Goal: Task Accomplishment & Management: Use online tool/utility

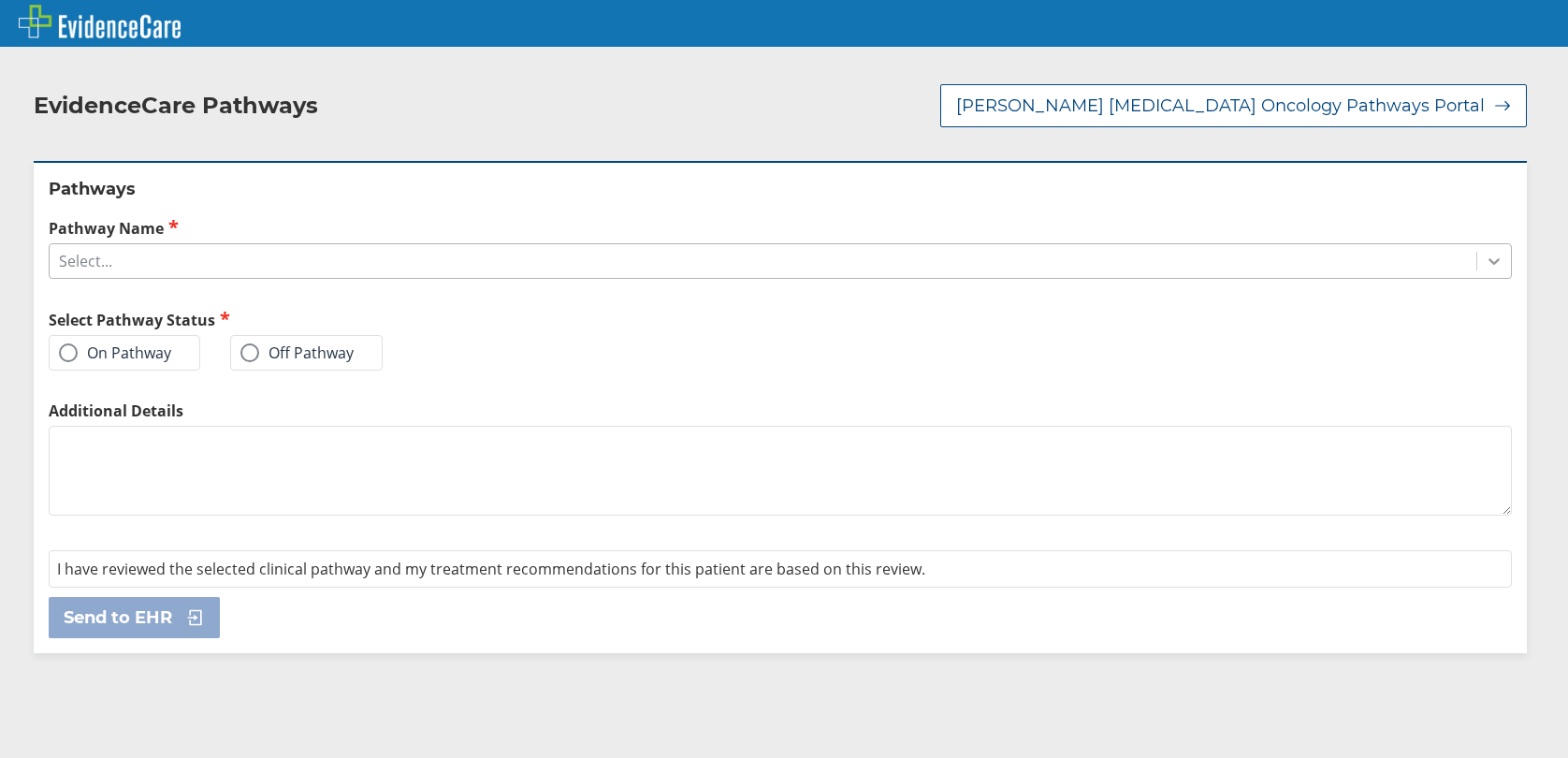
click at [1486, 262] on icon at bounding box center [1494, 261] width 19 height 19
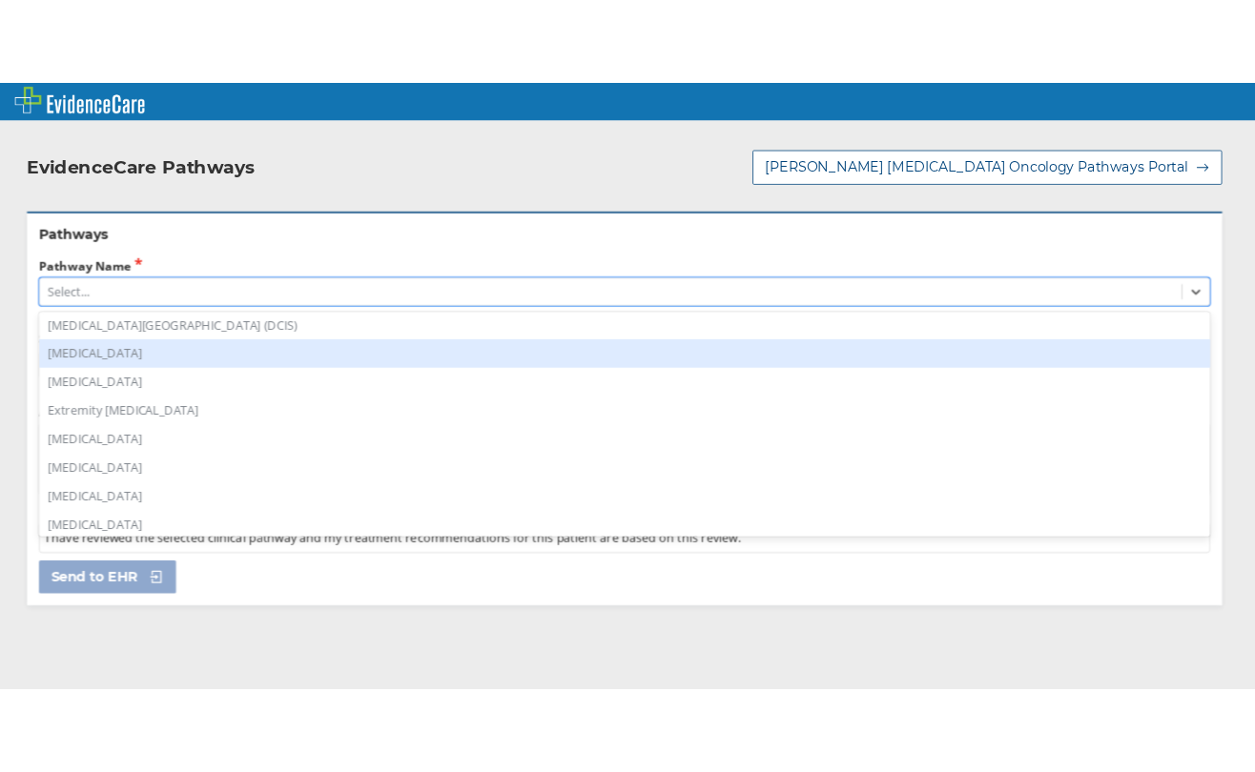
scroll to position [668, 0]
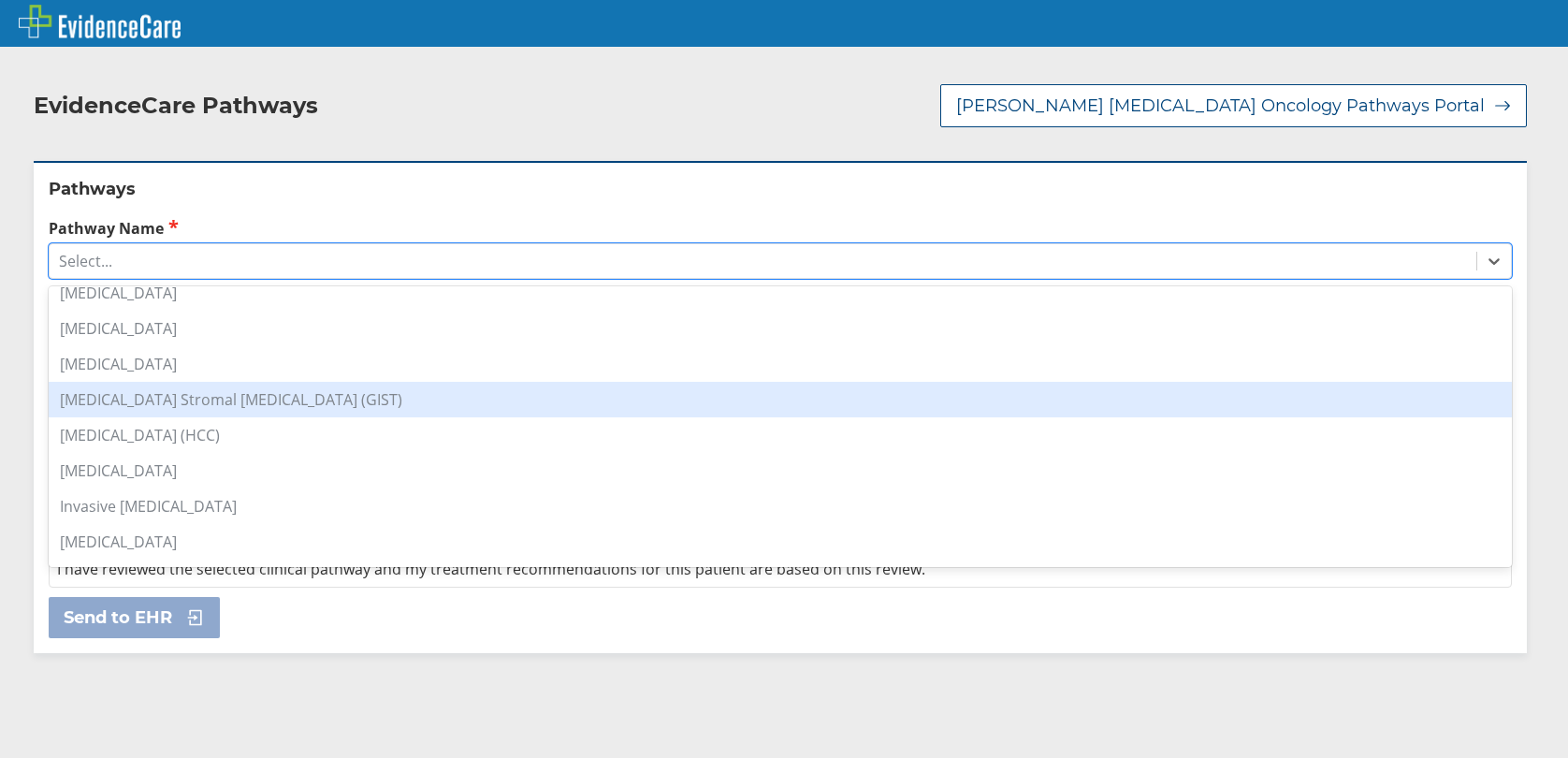
click at [274, 407] on div "[MEDICAL_DATA] Stromal [MEDICAL_DATA] (GIST)" at bounding box center [781, 400] width 1464 height 35
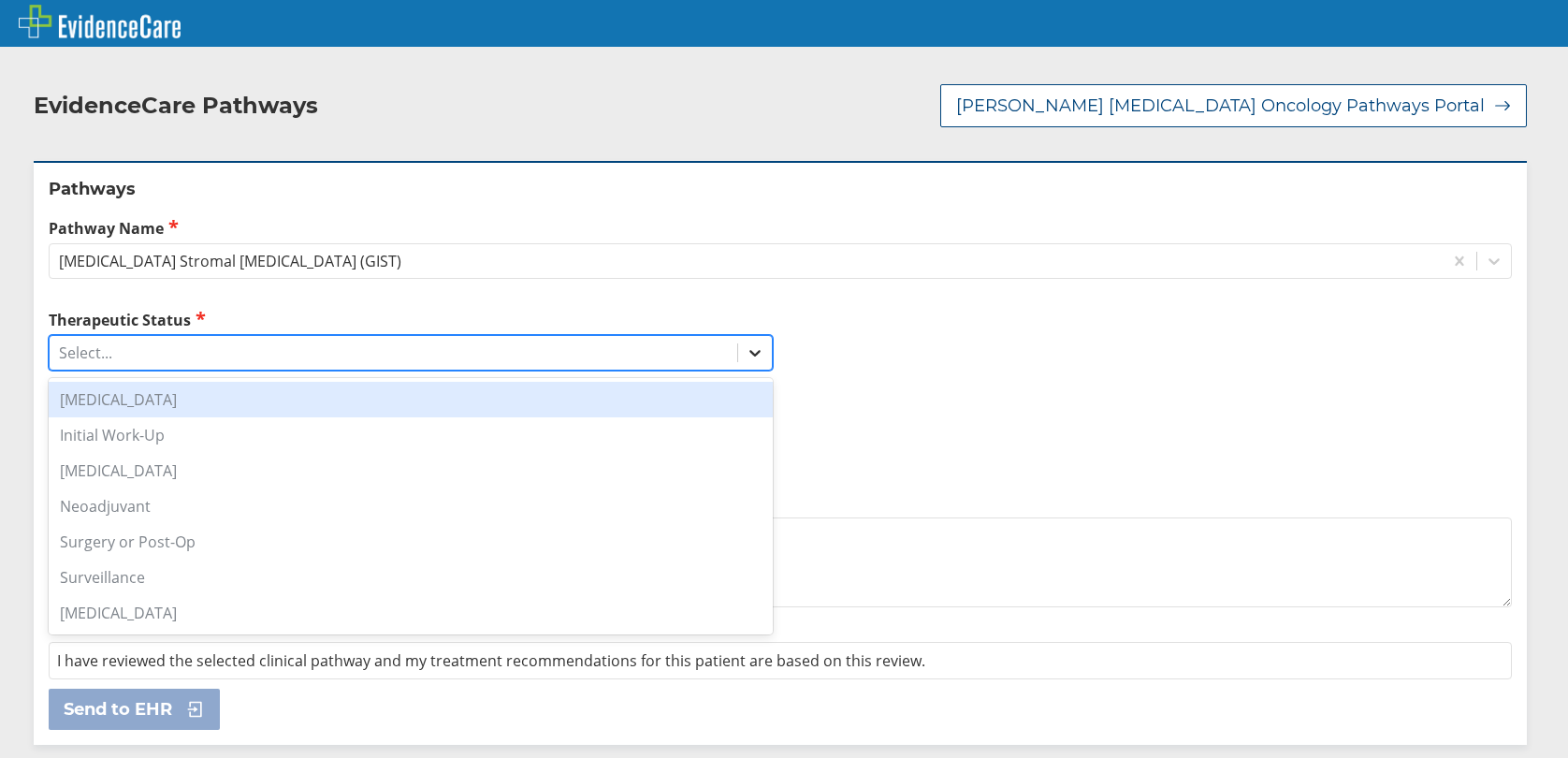
click at [746, 350] on icon at bounding box center [755, 352] width 19 height 19
click at [136, 405] on div "[MEDICAL_DATA]" at bounding box center [411, 400] width 724 height 35
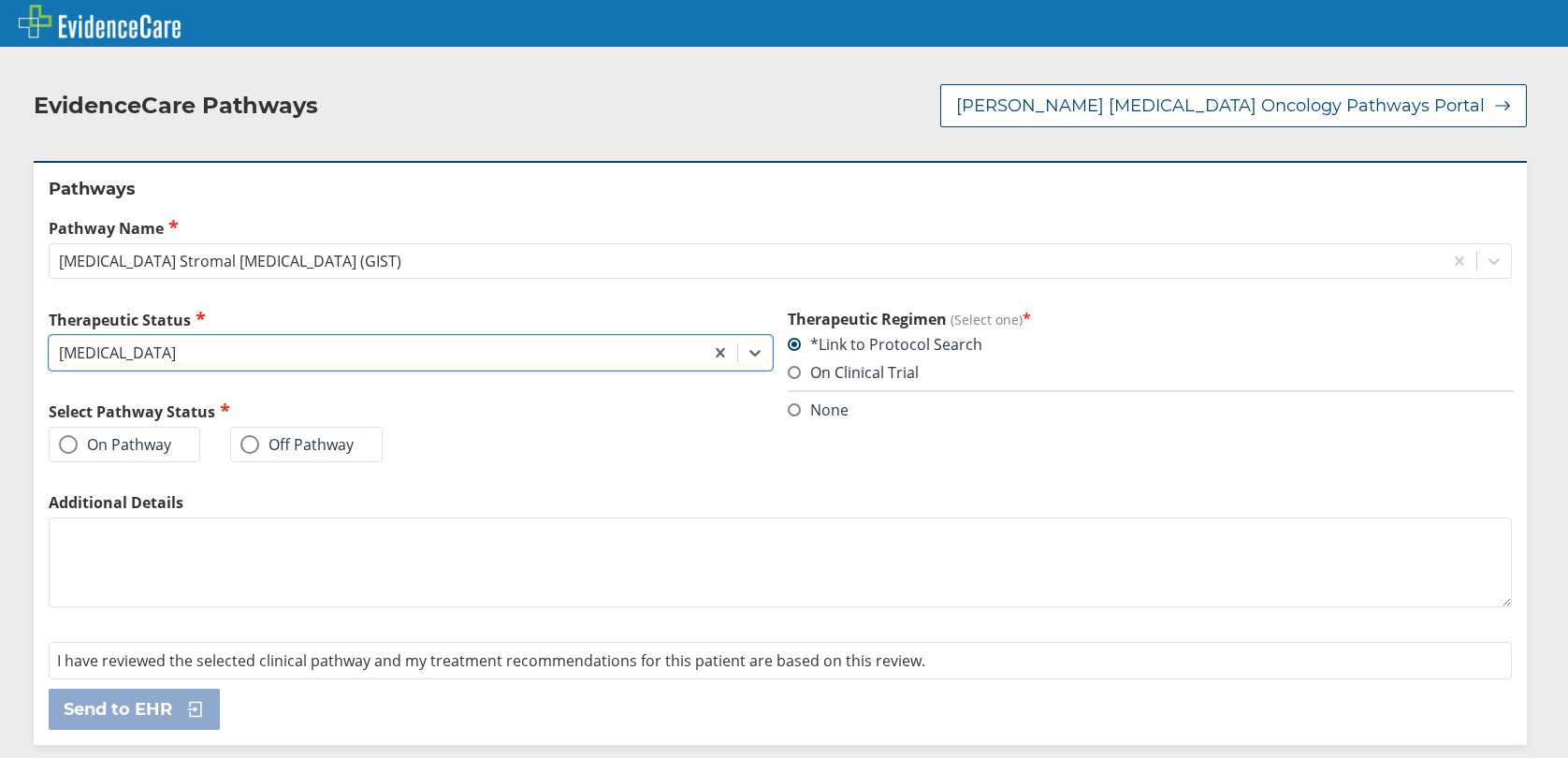
click at [71, 450] on span at bounding box center [68, 444] width 19 height 19
click at [0, 0] on input "On Pathway" at bounding box center [0, 0] width 0 height 0
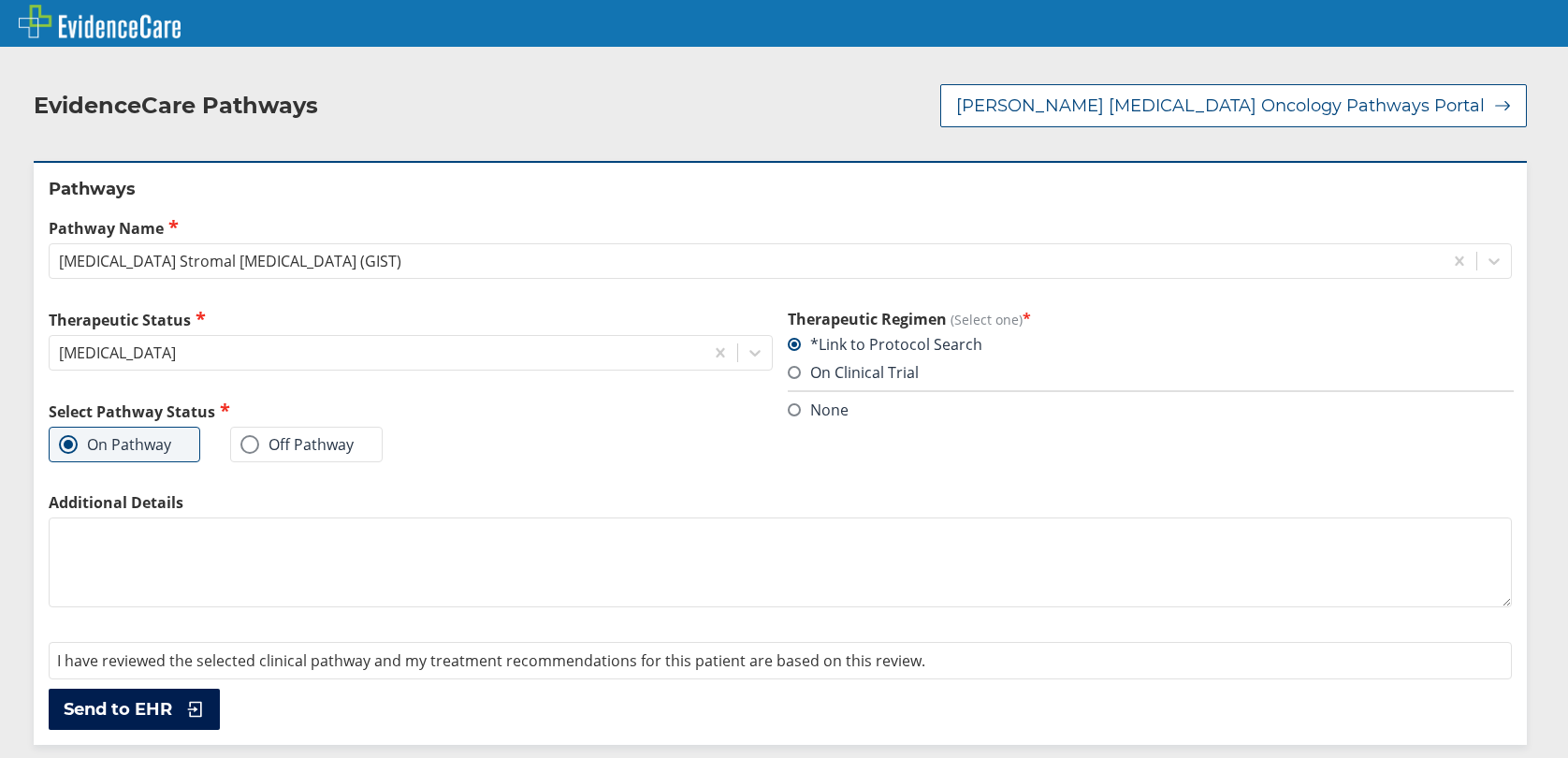
click at [95, 700] on span "Send to EHR" at bounding box center [118, 709] width 109 height 23
